Goal: Find specific page/section: Find specific page/section

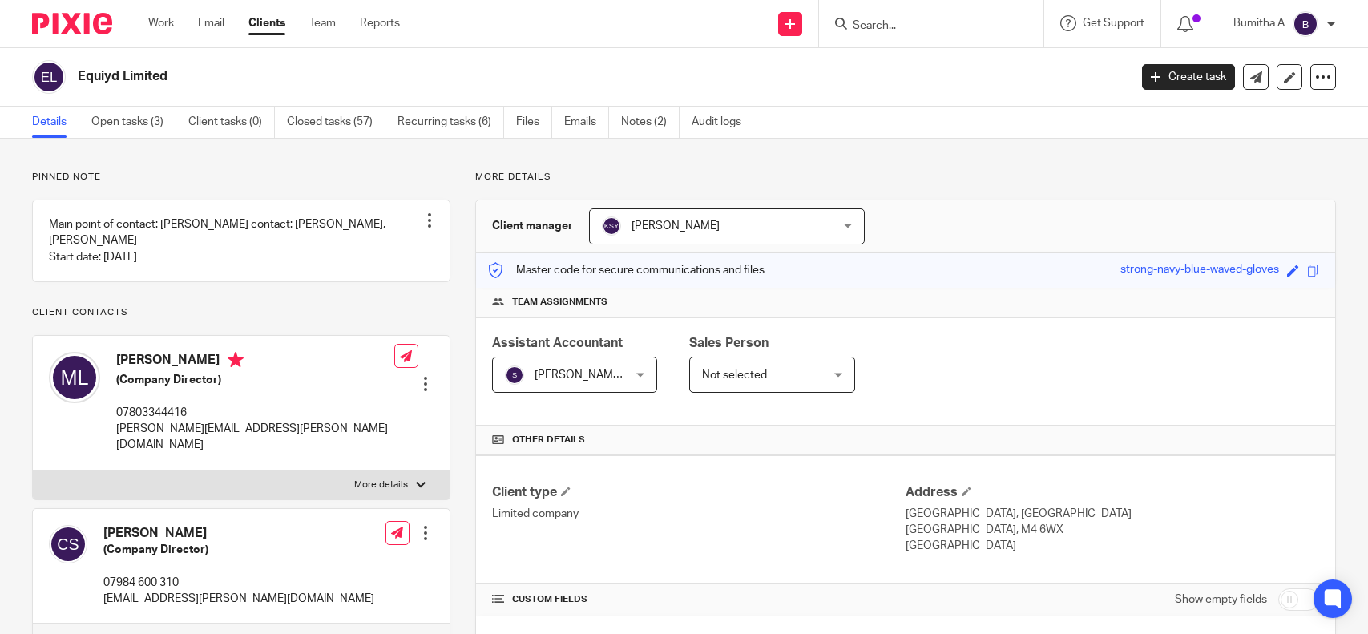
drag, startPoint x: 0, startPoint y: 0, endPoint x: 890, endPoint y: 24, distance: 890.5
click at [891, 26] on input "Search" at bounding box center [923, 26] width 144 height 14
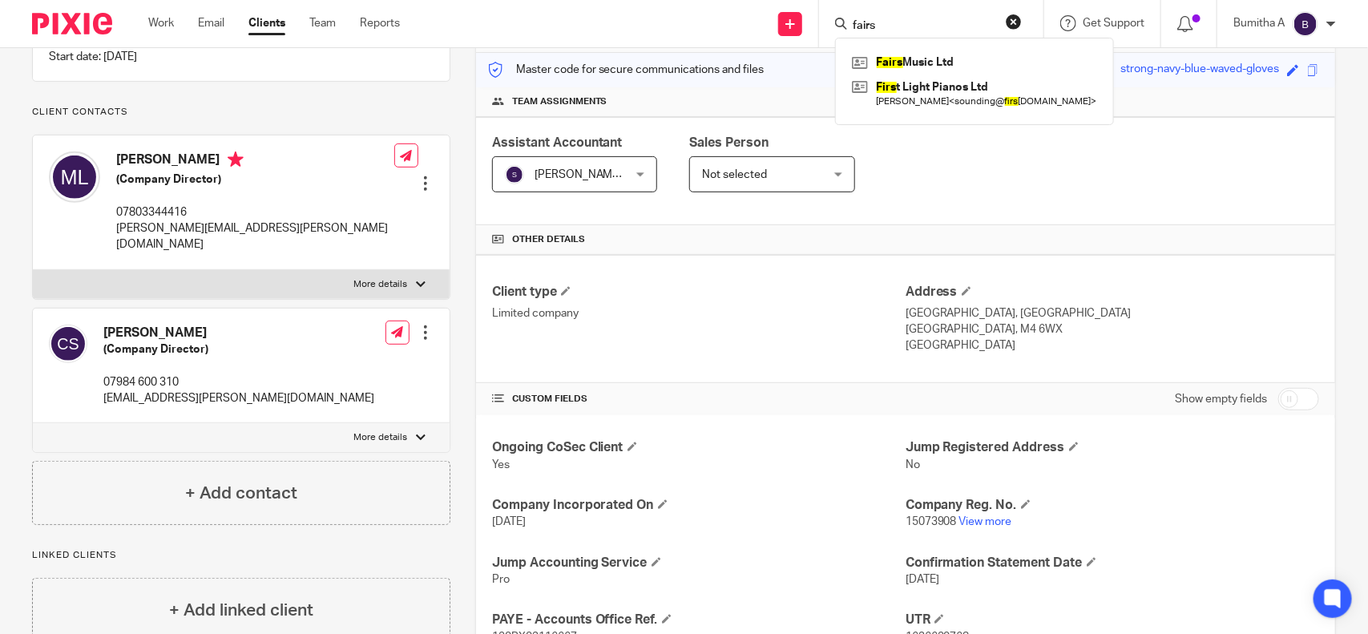
type input "fairs"
click at [899, 72] on link at bounding box center [974, 62] width 253 height 24
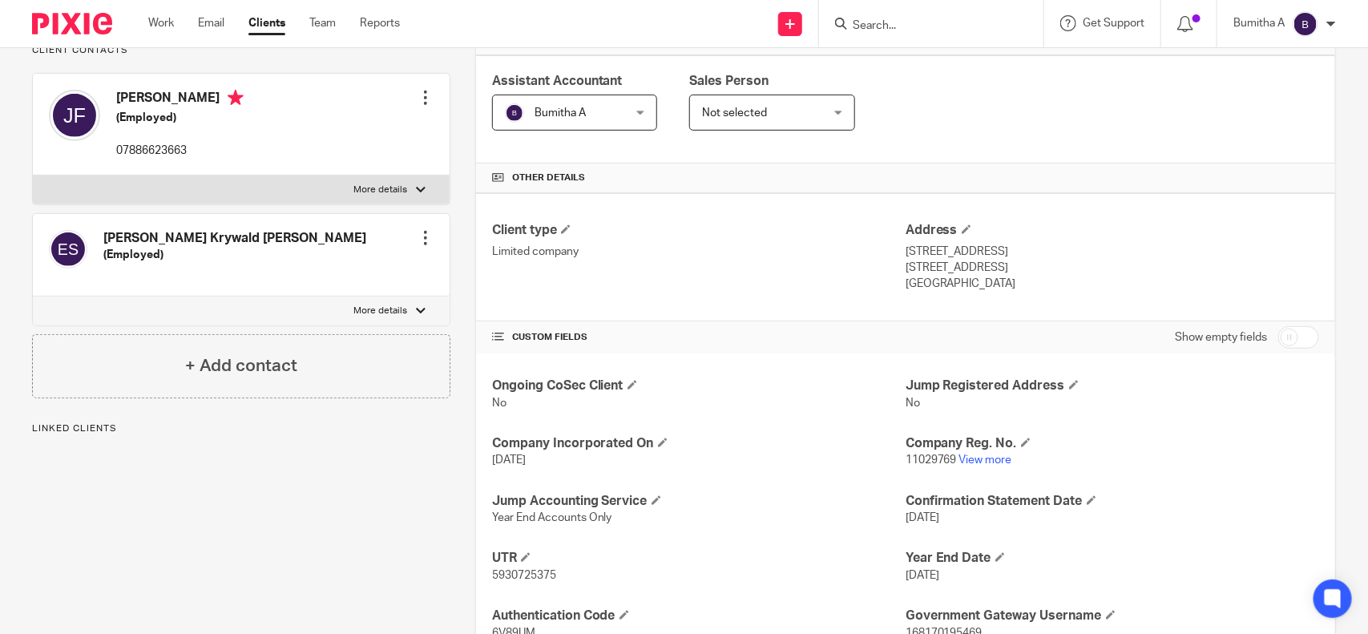
scroll to position [300, 0]
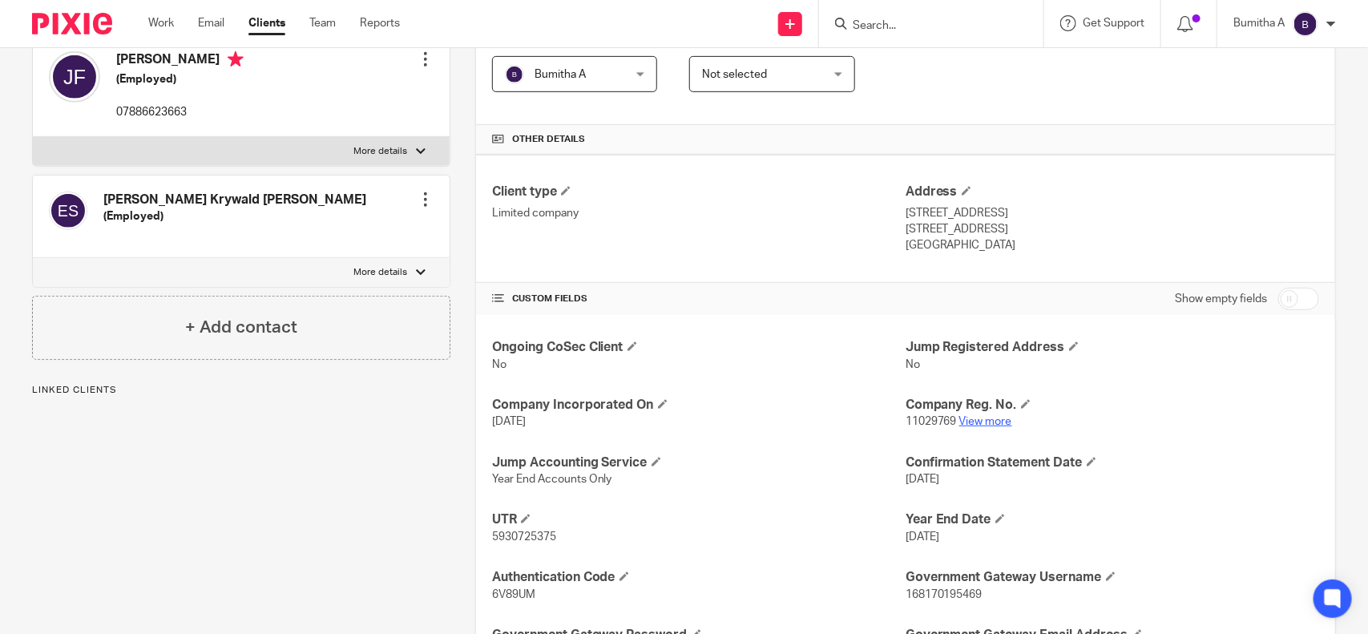
click at [960, 421] on link "View more" at bounding box center [985, 421] width 53 height 11
